Goal: Transaction & Acquisition: Purchase product/service

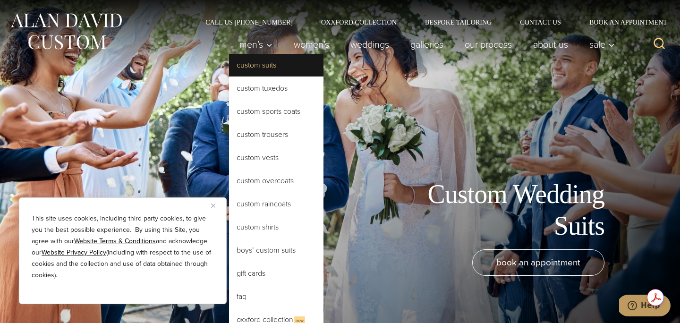
click at [258, 62] on link "Custom Suits" at bounding box center [276, 65] width 94 height 23
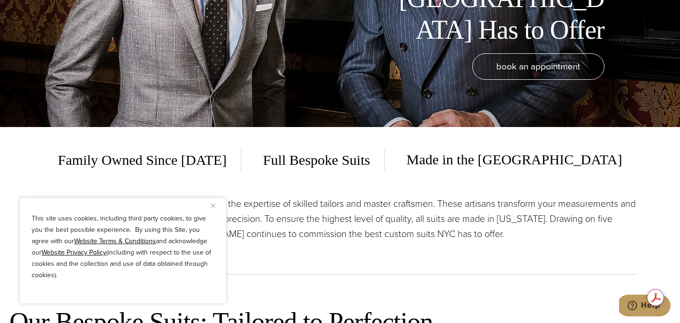
scroll to position [203, 0]
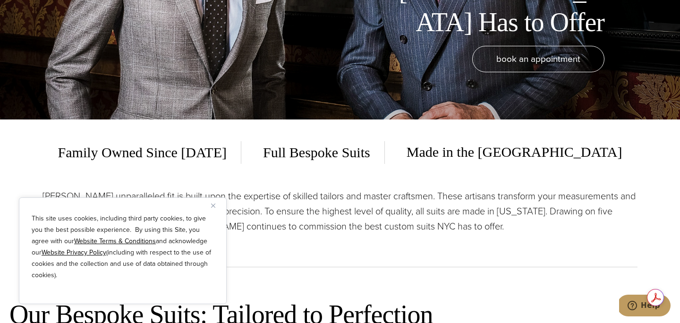
click at [214, 206] on img "Close" at bounding box center [213, 205] width 4 height 4
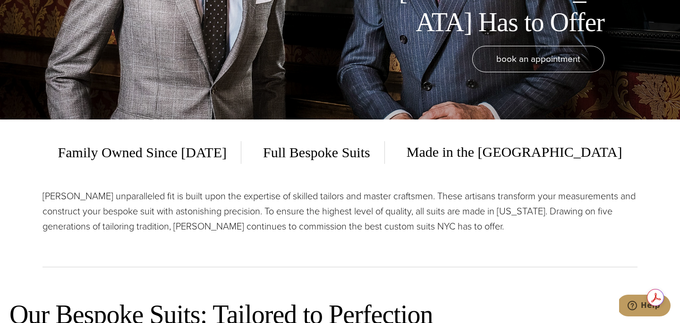
click at [372, 152] on span "Full Bespoke Suits" at bounding box center [317, 152] width 136 height 23
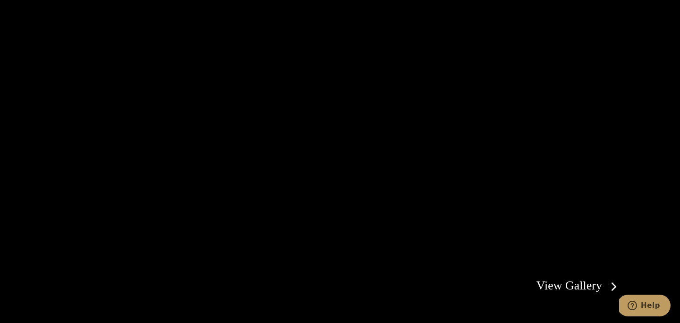
scroll to position [1520, 0]
